Goal: Information Seeking & Learning: Learn about a topic

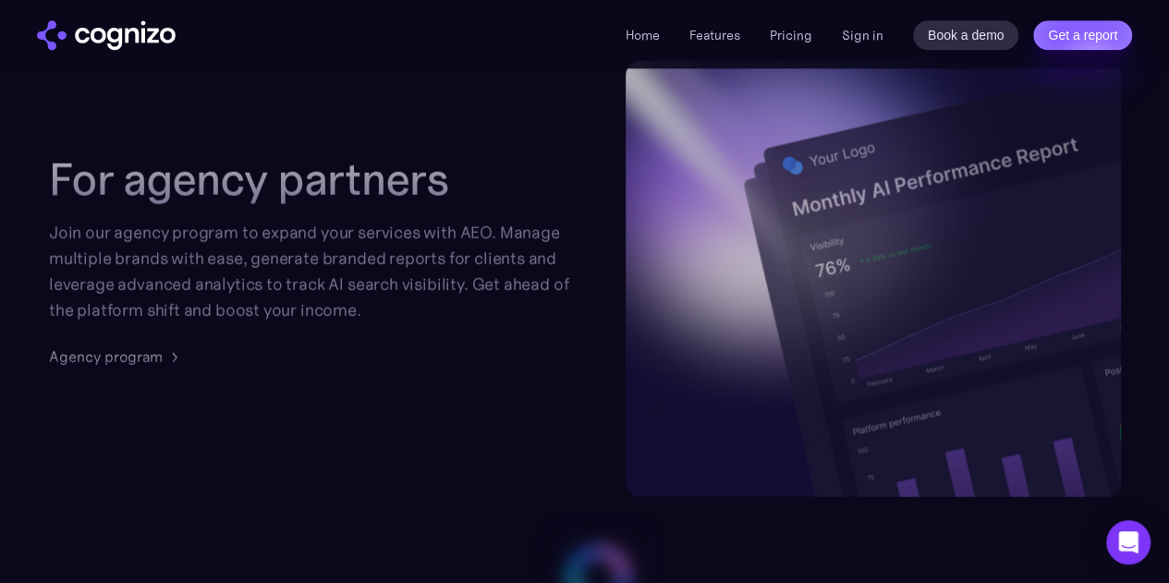
scroll to position [4509, 0]
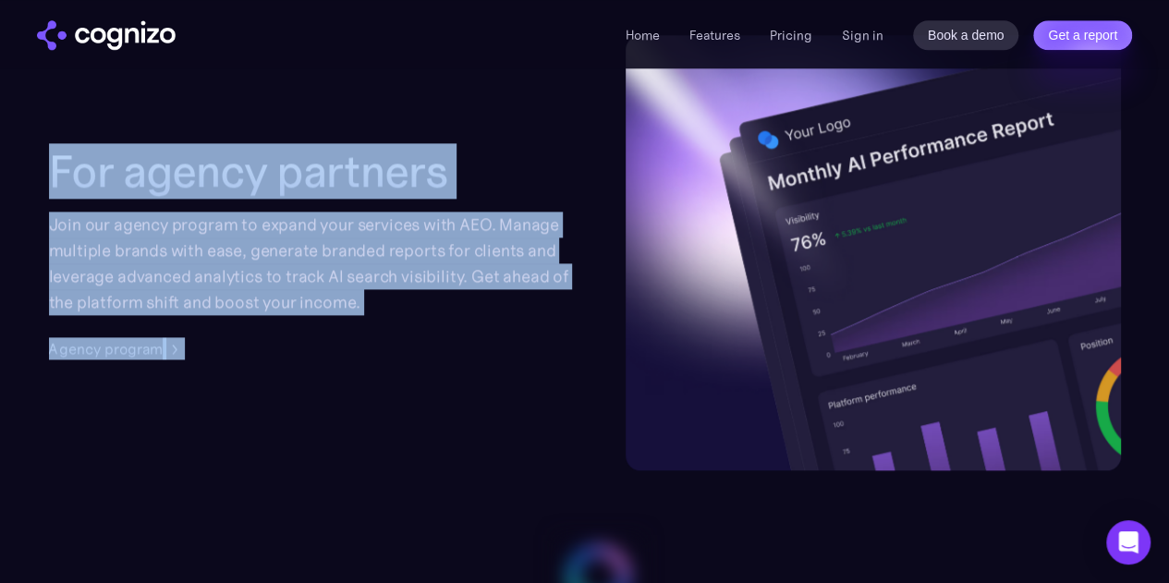
drag, startPoint x: 52, startPoint y: 209, endPoint x: 488, endPoint y: 343, distance: 456.2
click at [488, 343] on div "For agency partners Join our agency program to expand your services with AEO. M…" at bounding box center [319, 252] width 540 height 214
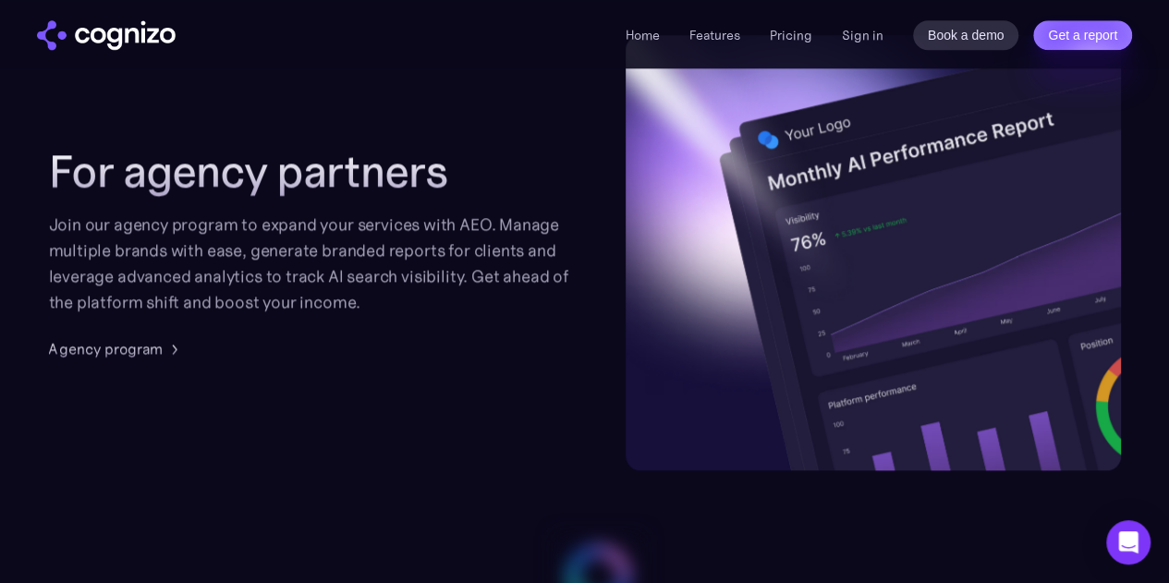
click at [488, 343] on div "For agency partners Join our agency program to expand your services with AEO. M…" at bounding box center [319, 252] width 540 height 214
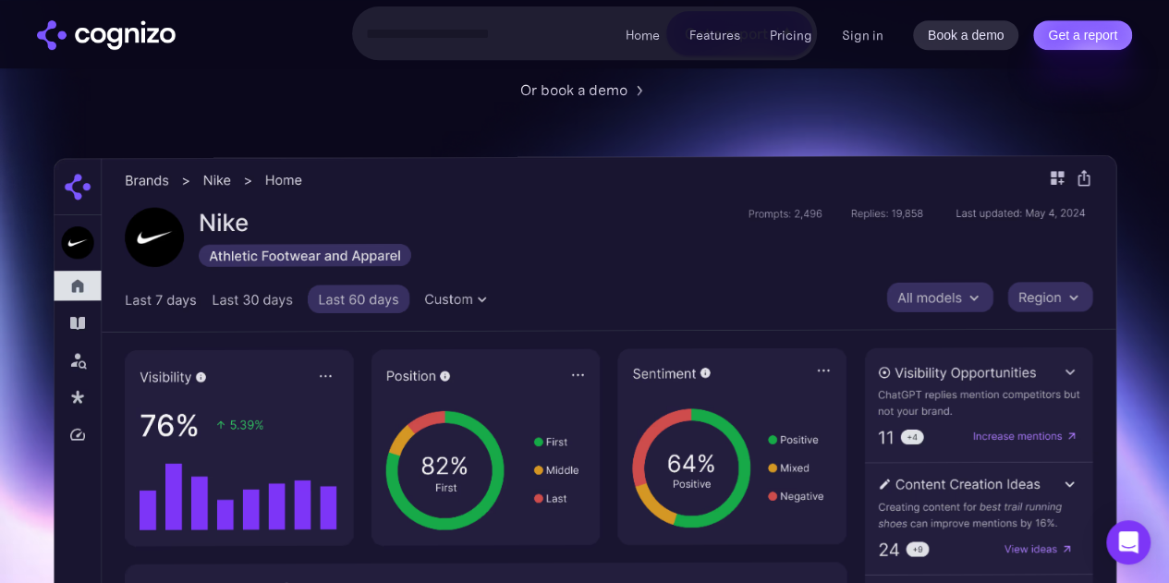
scroll to position [362, 0]
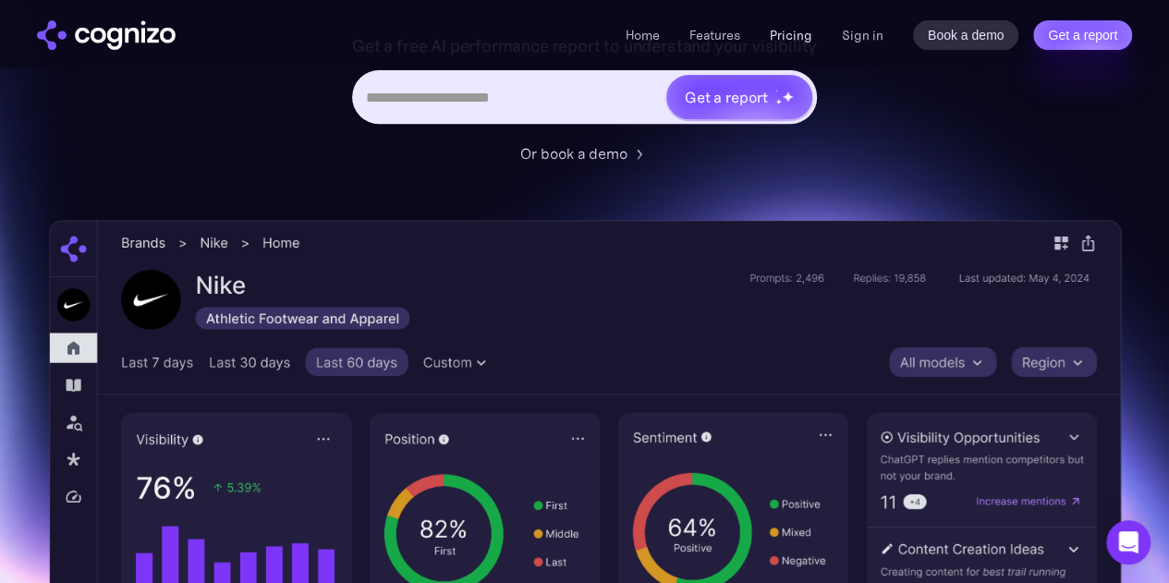
click at [795, 36] on link "Pricing" at bounding box center [791, 35] width 43 height 17
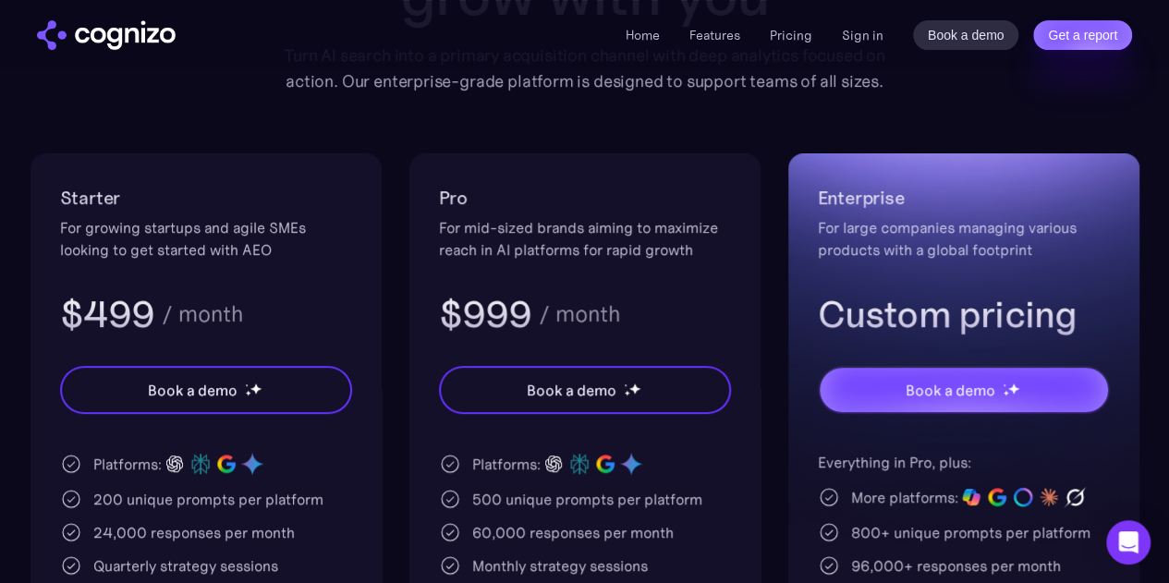
scroll to position [292, 0]
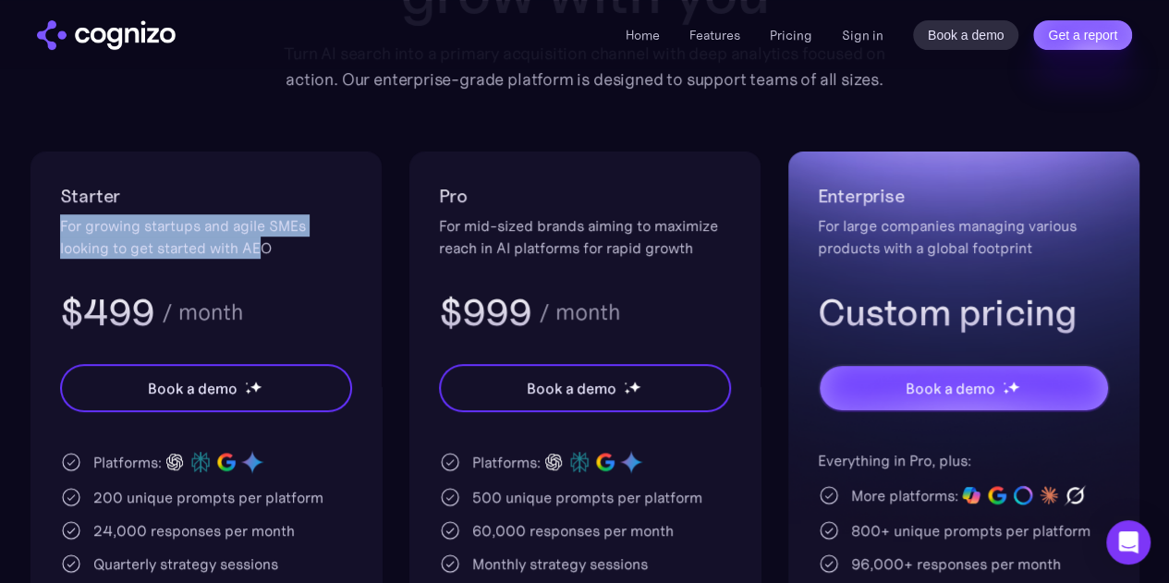
drag, startPoint x: 59, startPoint y: 230, endPoint x: 265, endPoint y: 255, distance: 207.5
click at [265, 255] on div "For growing startups and agile SMEs looking to get started with AEO" at bounding box center [206, 236] width 292 height 44
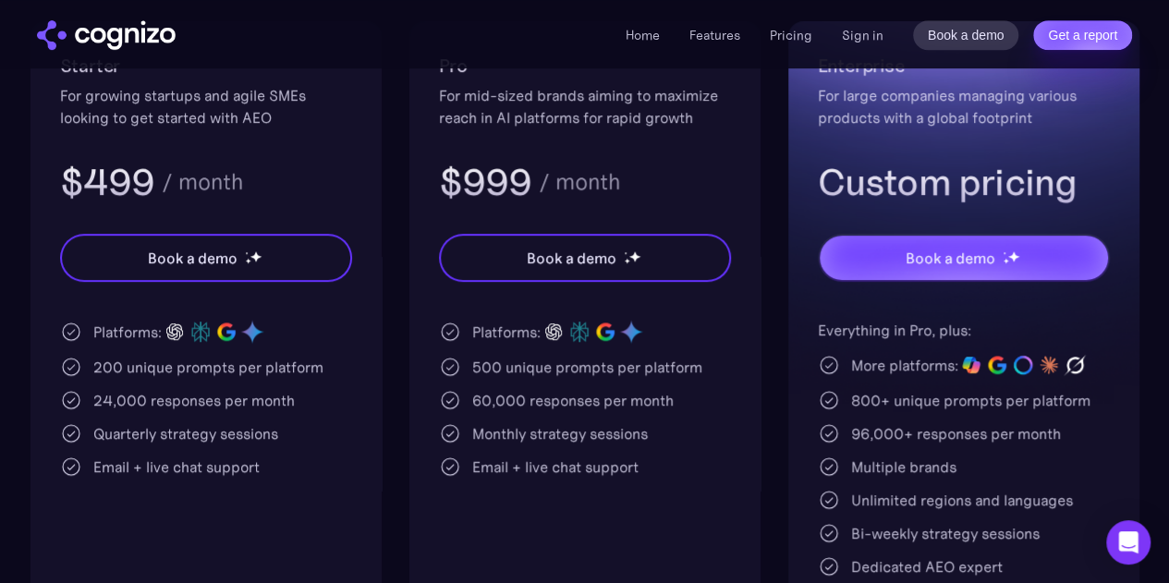
scroll to position [423, 0]
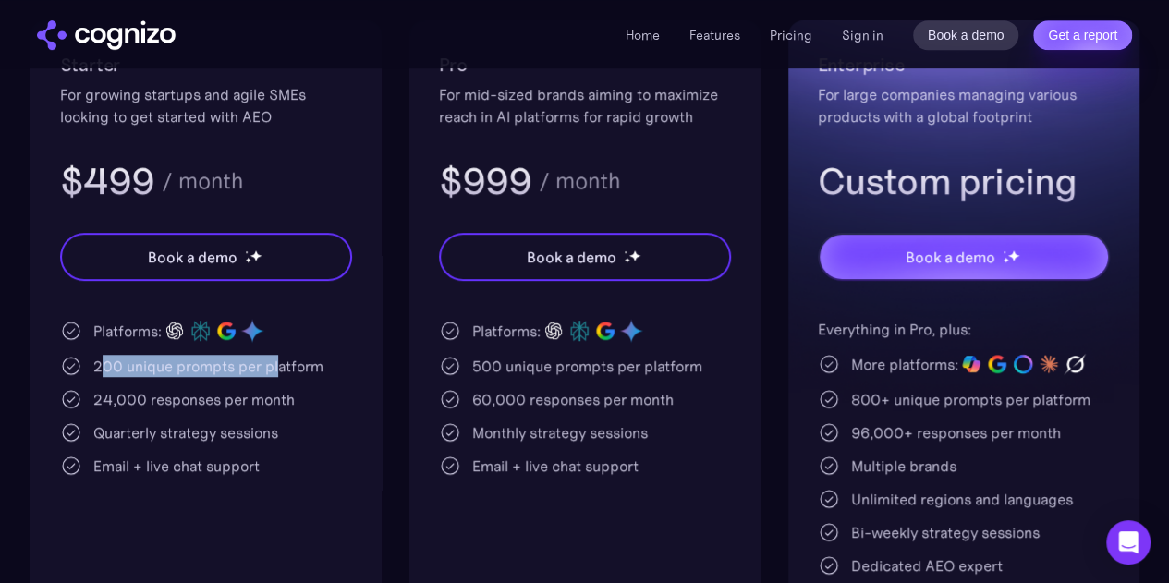
drag, startPoint x: 97, startPoint y: 370, endPoint x: 273, endPoint y: 381, distance: 176.8
click at [273, 381] on div "Platforms: 200 unique prompts per platform 24,000 responses per month Quarterly…" at bounding box center [206, 397] width 292 height 159
drag, startPoint x: 89, startPoint y: 396, endPoint x: 307, endPoint y: 407, distance: 218.3
click at [307, 407] on div "24,000 responses per month" at bounding box center [206, 399] width 292 height 22
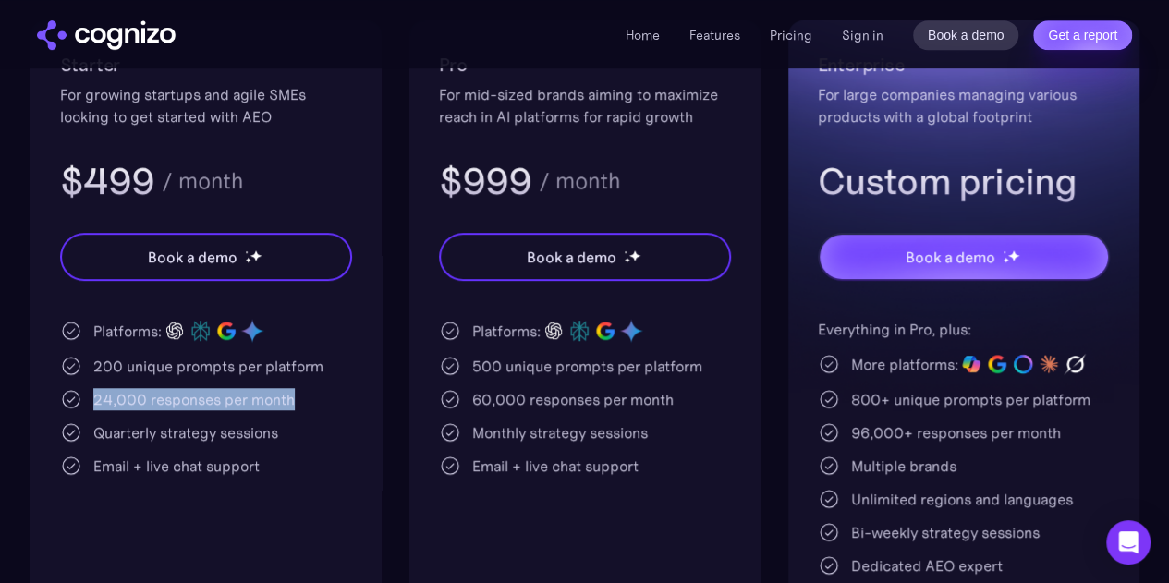
click at [307, 407] on div "24,000 responses per month" at bounding box center [206, 399] width 292 height 22
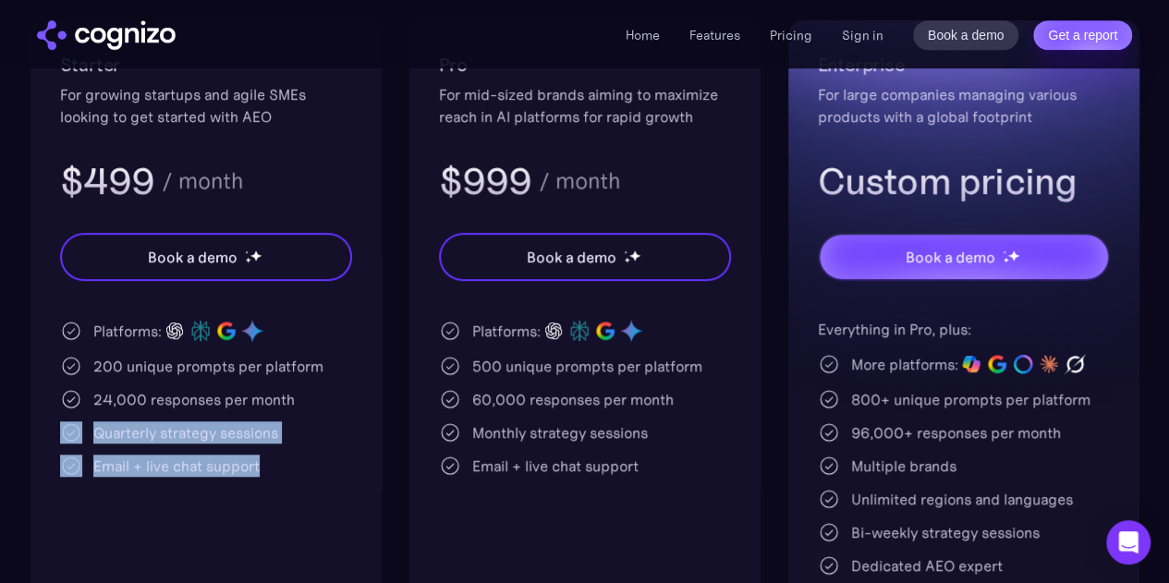
drag, startPoint x: 84, startPoint y: 425, endPoint x: 358, endPoint y: 457, distance: 276.3
click at [358, 457] on div "Starter For growing startups and agile SMEs looking to get started with AEO $49…" at bounding box center [205, 359] width 351 height 678
drag, startPoint x: 91, startPoint y: 467, endPoint x: 329, endPoint y: 470, distance: 238.4
click at [329, 470] on div "Email + live chat support" at bounding box center [206, 466] width 292 height 22
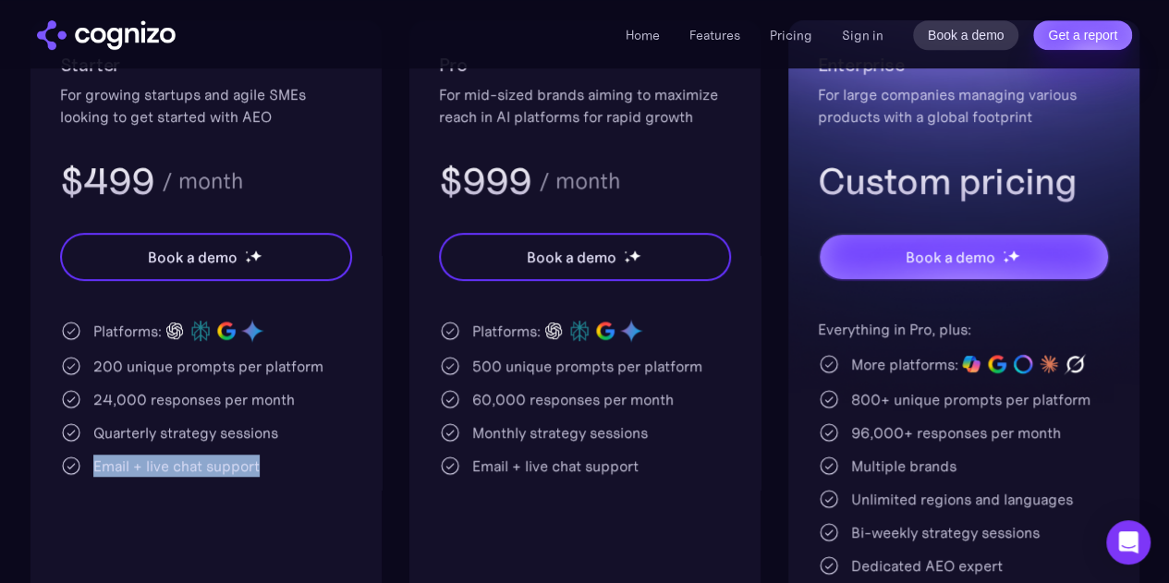
click at [329, 470] on div "Email + live chat support" at bounding box center [206, 466] width 292 height 22
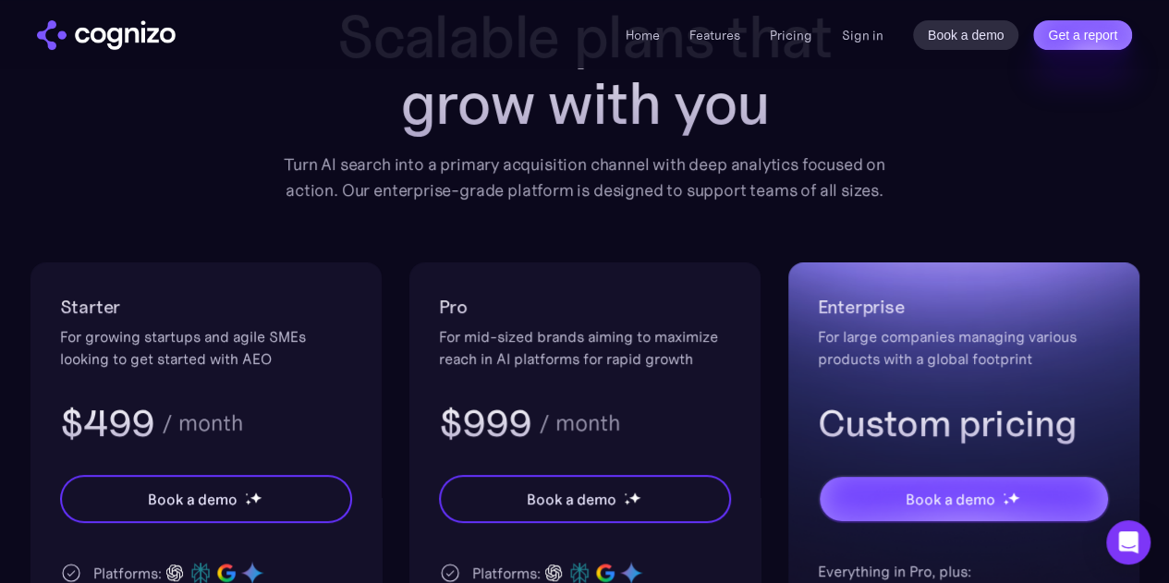
scroll to position [0, 0]
